Goal: Navigation & Orientation: Find specific page/section

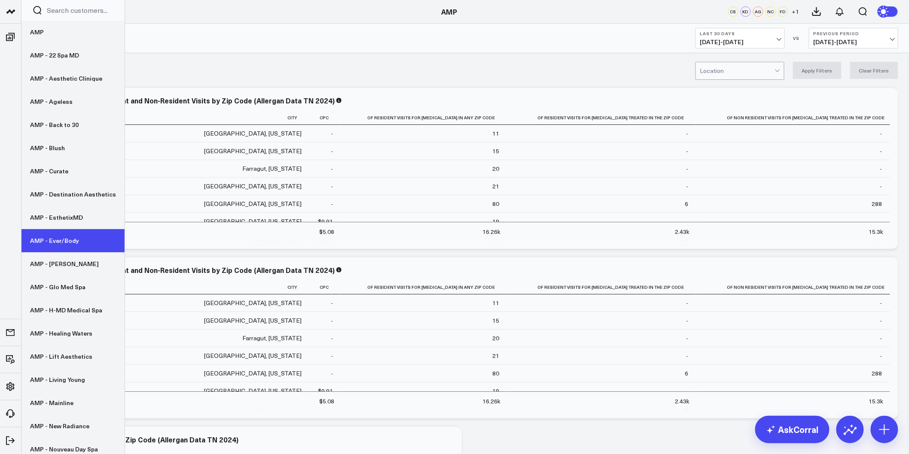
click at [61, 239] on link "AMP - Ever/Body" at bounding box center [72, 240] width 103 height 23
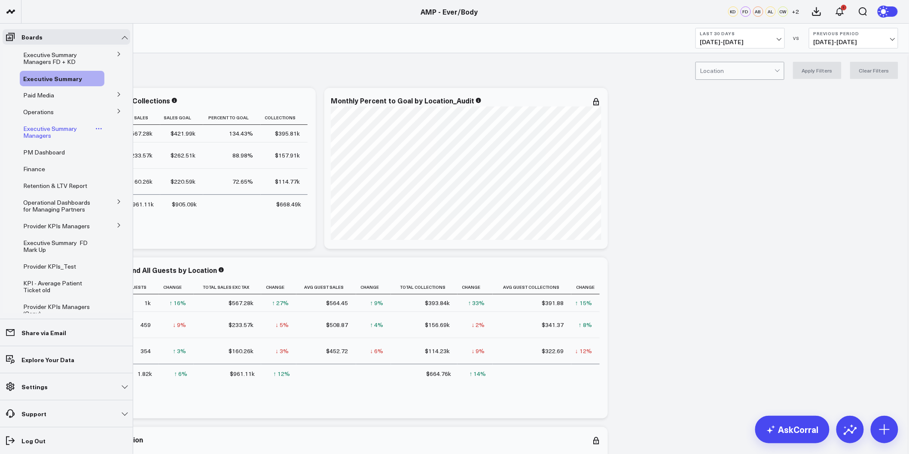
click at [43, 129] on span "Executive Summary Managers" at bounding box center [50, 132] width 54 height 15
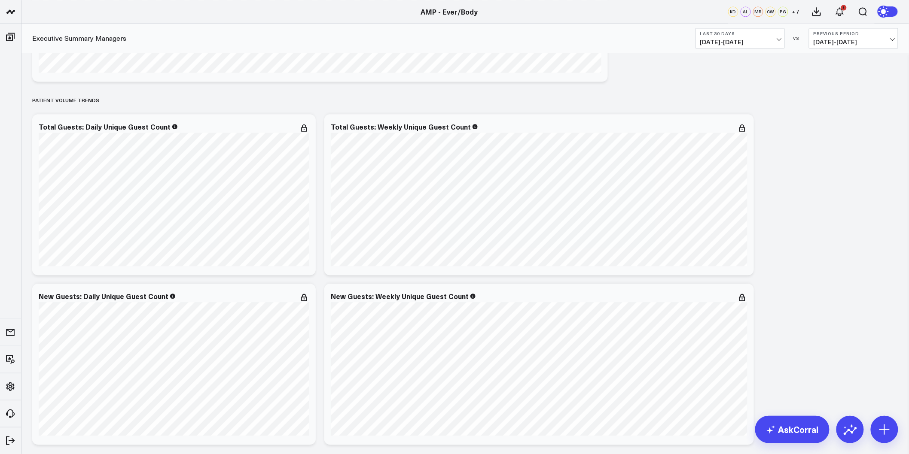
scroll to position [811, 0]
